Goal: Find specific page/section: Find specific page/section

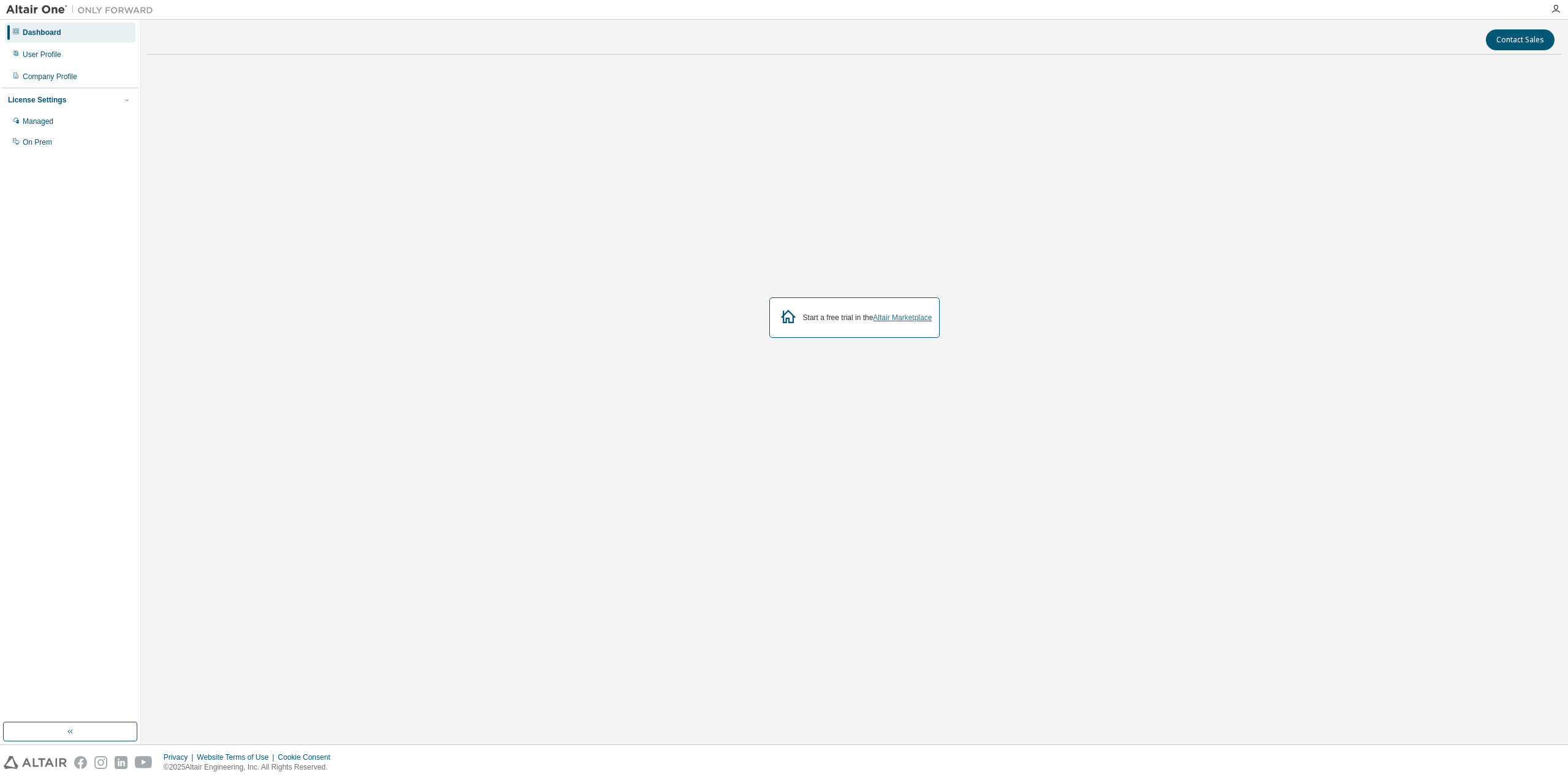
click at [913, 319] on link "Altair Marketplace" at bounding box center [902, 318] width 59 height 8
